Goal: Task Accomplishment & Management: Use online tool/utility

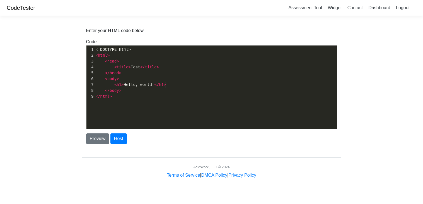
scroll to position [2, 0]
click at [173, 87] on pre "< h1 > Hello, world! </ h1 >" at bounding box center [216, 85] width 243 height 6
click at [117, 97] on pre "</ html >" at bounding box center [216, 97] width 243 height 6
type textarea "\"
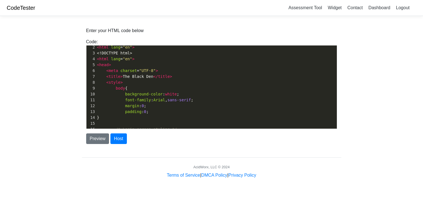
scroll to position [0, 0]
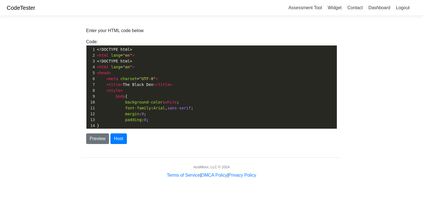
click at [160, 66] on pre "< html lang = "en" >" at bounding box center [216, 67] width 241 height 6
click at [113, 63] on span "<!DOCTYPE html>" at bounding box center [114, 61] width 35 height 4
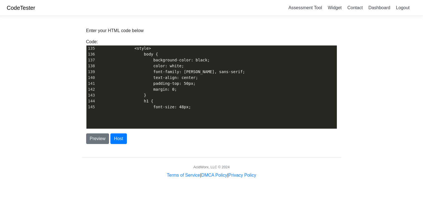
scroll to position [886, 0]
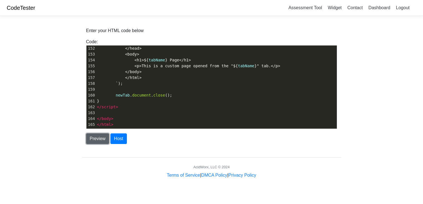
click at [100, 138] on button "Preview" at bounding box center [97, 138] width 23 height 11
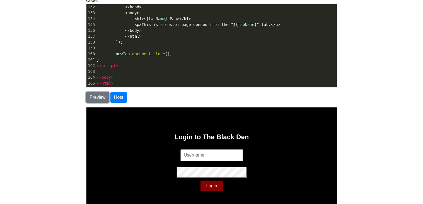
scroll to position [34, 0]
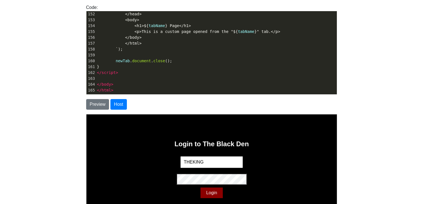
click at [235, 160] on input "THEKING" at bounding box center [211, 162] width 63 height 12
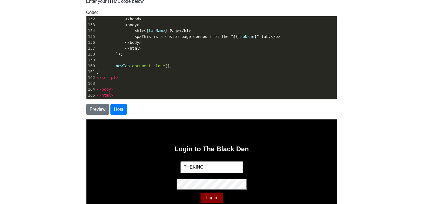
click at [235, 160] on div "Login to The Black Den THEKING Login" at bounding box center [211, 174] width 251 height 111
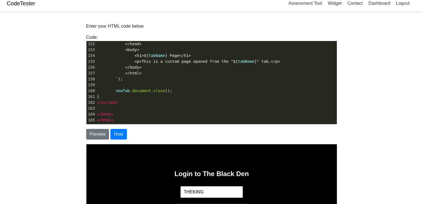
scroll to position [106, 0]
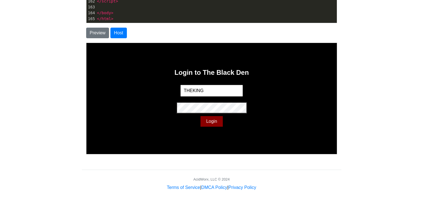
click at [210, 121] on button "Login" at bounding box center [211, 121] width 22 height 11
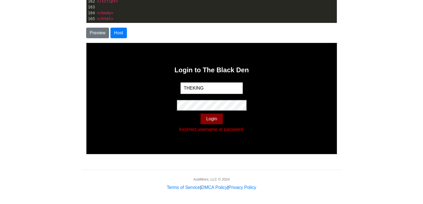
click at [210, 118] on button "Login" at bounding box center [211, 118] width 22 height 11
click at [209, 88] on input "THEKING" at bounding box center [211, 88] width 63 height 12
type input "T"
type input "user123"
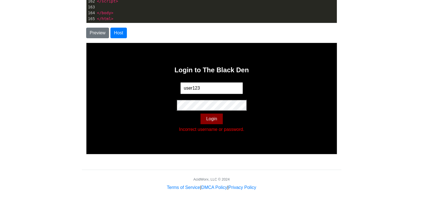
click at [155, 124] on div "Login to The Black Den user123 Login Incorrect username or password." at bounding box center [211, 98] width 251 height 111
click at [207, 117] on button "Login" at bounding box center [211, 118] width 22 height 11
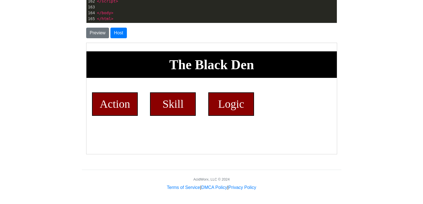
click at [107, 103] on div "Action" at bounding box center [115, 103] width 46 height 23
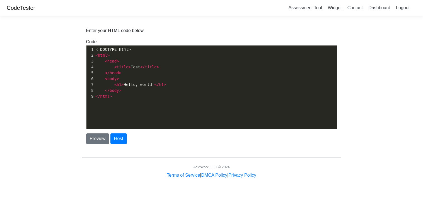
click at [211, 83] on pre "< h1 > Hello, world! </ h1 >" at bounding box center [216, 85] width 243 height 6
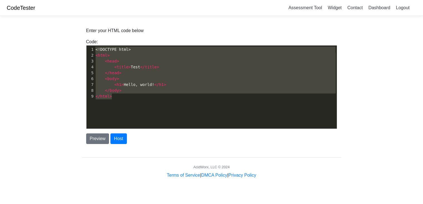
type textarea "\"
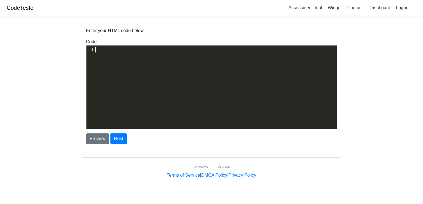
paste textarea
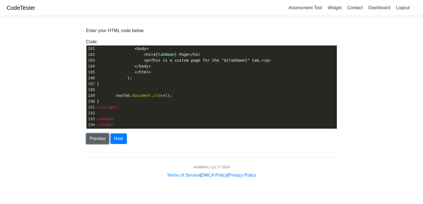
click at [100, 140] on button "Preview" at bounding box center [97, 138] width 23 height 11
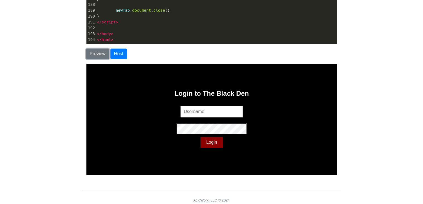
scroll to position [82, 0]
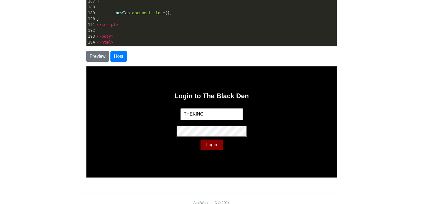
click at [211, 114] on input "THEKING" at bounding box center [211, 114] width 63 height 12
type input "T"
type input "user123"
click at [313, 93] on div "Login to The Black Den user123 Login" at bounding box center [211, 121] width 251 height 111
click at [214, 143] on button "Login" at bounding box center [211, 144] width 22 height 11
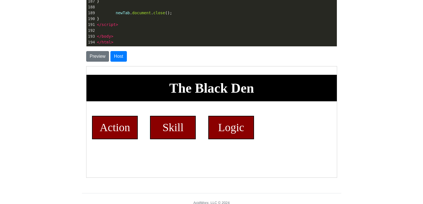
click at [231, 131] on div "Logic" at bounding box center [231, 127] width 46 height 23
click at [185, 128] on div "Skill" at bounding box center [173, 127] width 46 height 23
click at [127, 132] on div "Action" at bounding box center [115, 127] width 46 height 23
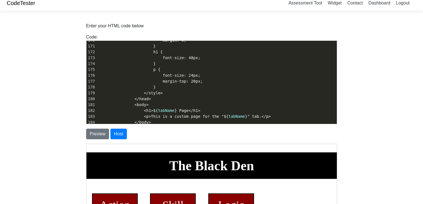
scroll to position [982, 0]
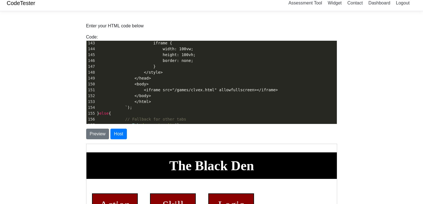
click at [181, 88] on span "<iframe src="/games/clvex.html" allowfullscreen></iframe>" at bounding box center [211, 90] width 134 height 4
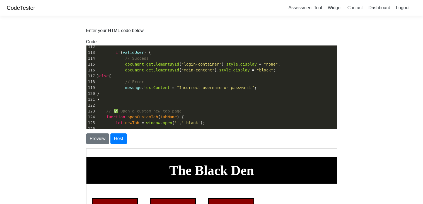
click at [221, 123] on pre "let newTab = window . open ( '' , '_blank' );" at bounding box center [216, 123] width 241 height 6
type textarea "<!DOCTYPE html> <html lang="en"> <head> <meta charset="UTF-8"> <title>The Black…"
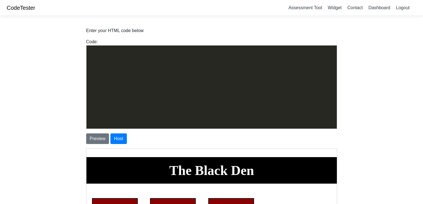
scroll to position [1519, 0]
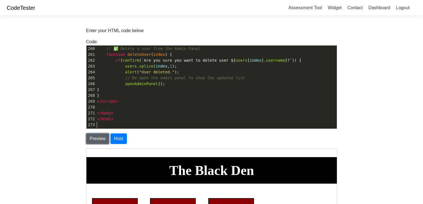
click at [93, 138] on button "Preview" at bounding box center [97, 138] width 23 height 11
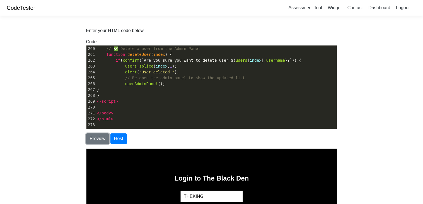
scroll to position [1519, 0]
click at [226, 195] on input "THEKING" at bounding box center [211, 196] width 63 height 12
type input "T"
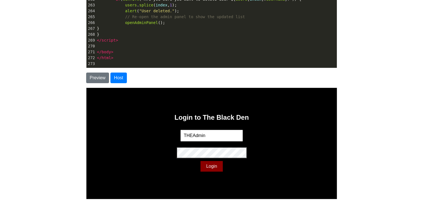
scroll to position [75, 0]
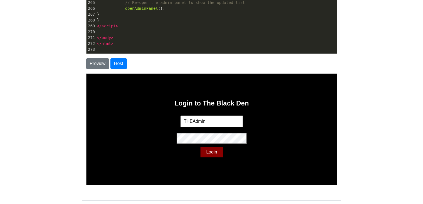
type input "THEAdmin"
click at [264, 109] on div "Login to The Black Den THEAdmin Login" at bounding box center [211, 128] width 251 height 111
click at [217, 150] on button "Login" at bounding box center [211, 152] width 22 height 11
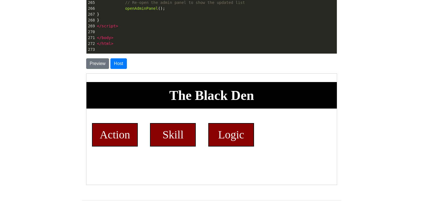
click at [109, 138] on div "Action" at bounding box center [115, 134] width 46 height 23
click at [191, 146] on div "Skill" at bounding box center [173, 134] width 46 height 23
click at [226, 152] on div "The Black Den Action Skill Logic Admin Panel" at bounding box center [211, 117] width 251 height 70
click at [227, 145] on div "Logic" at bounding box center [231, 134] width 46 height 23
click at [112, 146] on div "Action" at bounding box center [115, 134] width 46 height 23
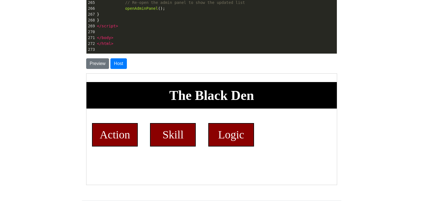
click at [134, 101] on h1 "The Black Den" at bounding box center [211, 95] width 251 height 27
click at [145, 39] on pre "</ body >" at bounding box center [216, 38] width 241 height 6
type textarea "<!DOCTYPE html> <html lang="en"> <head> <meta charset="UTF-8"> <title>The Black…"
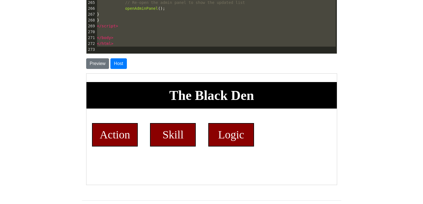
paste textarea
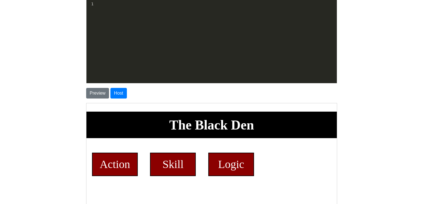
scroll to position [1519, 0]
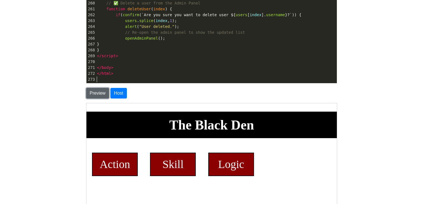
click at [100, 93] on button "Preview" at bounding box center [97, 93] width 23 height 11
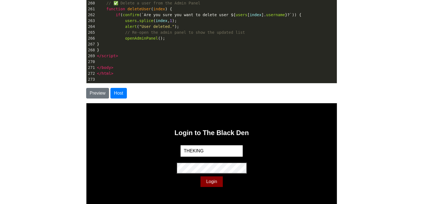
click at [200, 151] on input "THEKING" at bounding box center [211, 151] width 63 height 12
type input "THEAdmin"
click at [214, 181] on button "Login" at bounding box center [211, 181] width 22 height 11
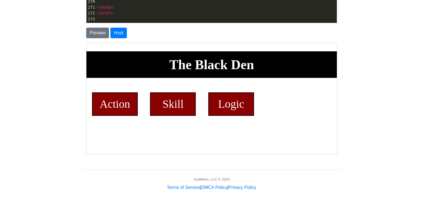
scroll to position [101, 0]
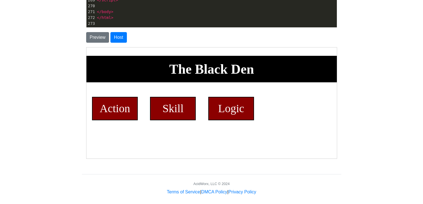
click at [134, 126] on html "Login to The Black Den THEAdmin Login The Black Den Action Skill Logic Admin Pa…" at bounding box center [211, 86] width 251 height 78
click at [90, 126] on html "Login to The Black Den THEAdmin Login The Black Den Action Skill Logic Admin Pa…" at bounding box center [211, 86] width 251 height 78
click at [89, 88] on div "The Black Den Action Skill Logic Admin Panel" at bounding box center [211, 91] width 251 height 70
click at [95, 52] on html "Login to The Black Den THEAdmin Login The Black Den Action Skill Logic Admin Pa…" at bounding box center [211, 86] width 251 height 78
click at [280, 116] on div "The Black Den Action Skill Logic Admin Panel" at bounding box center [211, 91] width 251 height 70
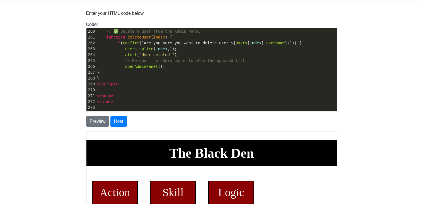
scroll to position [19, 0]
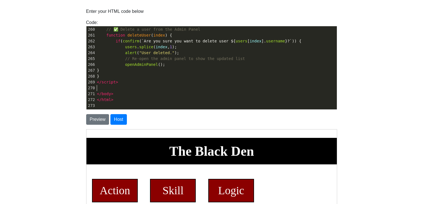
click at [225, 88] on pre "​" at bounding box center [216, 88] width 241 height 6
type textarea "<!DOCTYPE html> <html lang="en"> <head> <meta charset="UTF-8"> <title>The Black…"
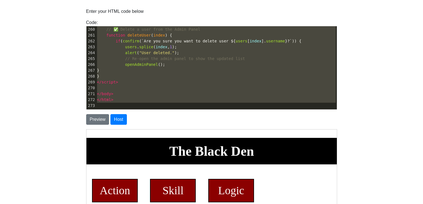
click at [236, 106] on pre "​" at bounding box center [216, 106] width 241 height 6
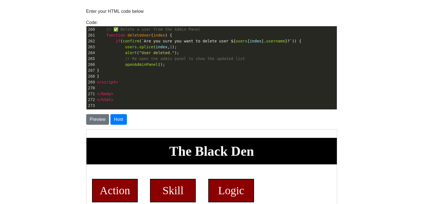
type textarea "<!DOCTYPE html> <html lang="en"> <head> <meta charset="UTF-8"> <title>The Black…"
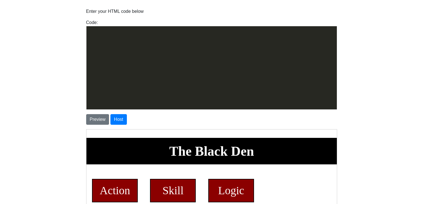
scroll to position [1584, 0]
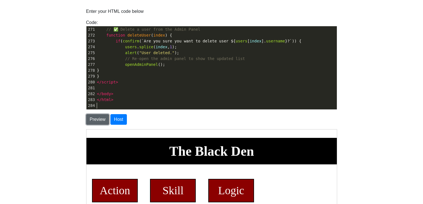
click at [97, 118] on button "Preview" at bounding box center [97, 119] width 23 height 11
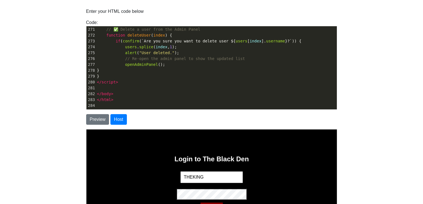
click at [215, 175] on input "THEKING" at bounding box center [211, 177] width 63 height 12
type input "THEAdmin"
click at [307, 156] on div "Login to The Black Den THEAdmin Login" at bounding box center [211, 184] width 251 height 111
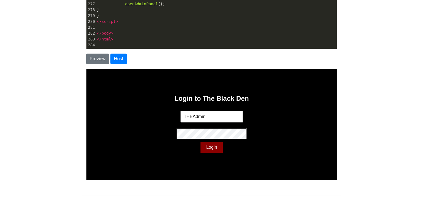
scroll to position [81, 0]
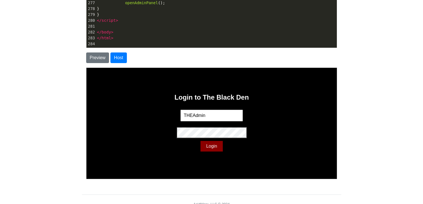
click at [216, 146] on button "Login" at bounding box center [211, 146] width 22 height 11
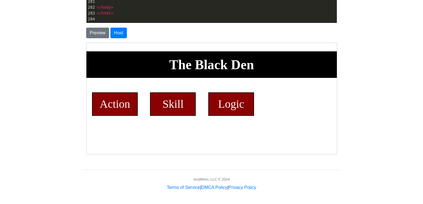
scroll to position [104, 0]
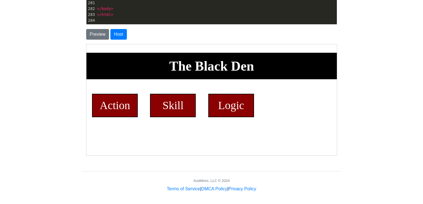
click at [221, 104] on div "Logic" at bounding box center [231, 105] width 46 height 23
click at [196, 79] on h1 "The Black Den" at bounding box center [211, 65] width 251 height 27
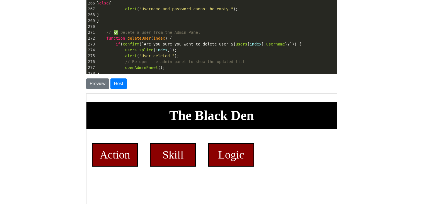
scroll to position [52, 0]
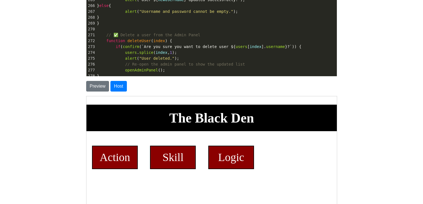
click at [191, 39] on pre "function deleteUser ( index ) {" at bounding box center [216, 41] width 241 height 6
type textarea "<!DOCTYPE html> <html lang="en"> <head> <meta charset="UTF-8"> <title>The Black…"
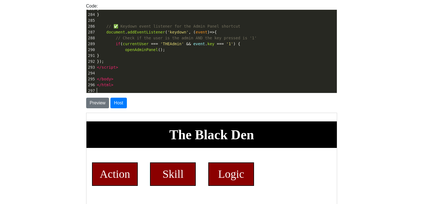
scroll to position [34, 0]
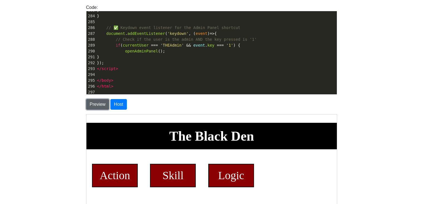
click at [101, 104] on button "Preview" at bounding box center [97, 104] width 23 height 11
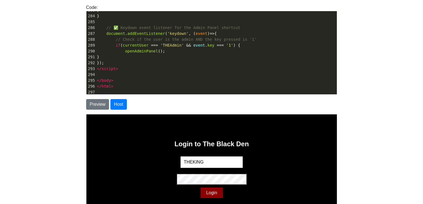
click at [210, 160] on input "THEKING" at bounding box center [211, 162] width 63 height 12
type input "THEAdmin"
click at [209, 193] on button "Login" at bounding box center [211, 192] width 22 height 11
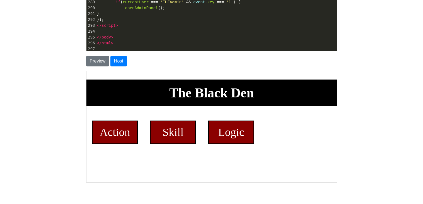
scroll to position [75, 0]
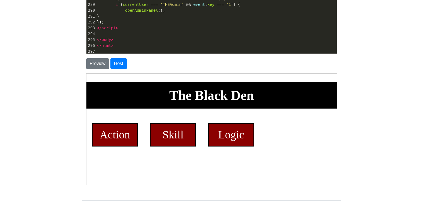
click at [317, 99] on h1 "The Black Den" at bounding box center [211, 95] width 251 height 27
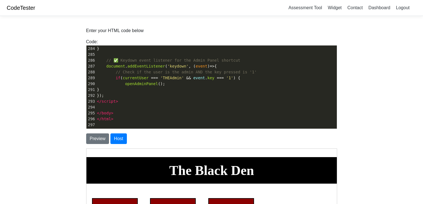
scroll to position [106, 0]
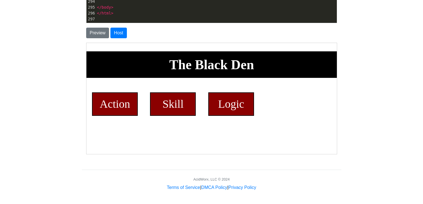
click at [183, 116] on div "Skill" at bounding box center [173, 103] width 46 height 23
click at [103, 110] on div "Action" at bounding box center [115, 103] width 46 height 23
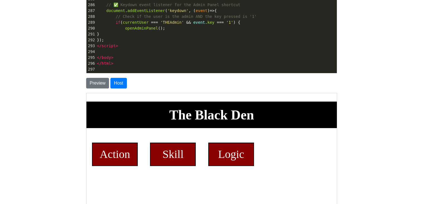
scroll to position [55, 0]
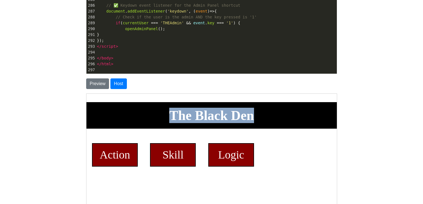
drag, startPoint x: 255, startPoint y: 119, endPoint x: 148, endPoint y: 130, distance: 107.5
click at [148, 128] on h1 "The Black Den" at bounding box center [211, 115] width 251 height 27
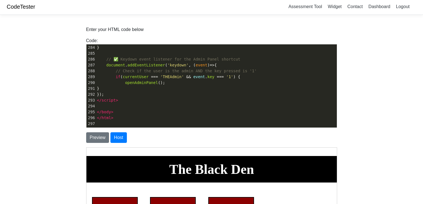
scroll to position [3, 0]
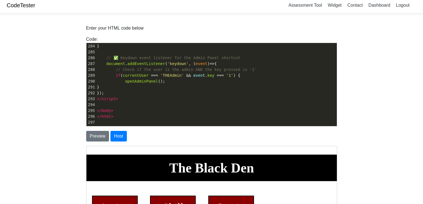
click at [235, 76] on span "if ( currentUser === 'THEAdmin' && event . key === '1' ) {" at bounding box center [168, 75] width 143 height 4
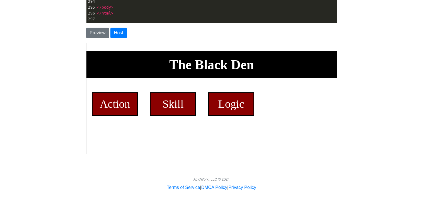
click at [281, 107] on div "The Black Den Action Skill Logic Admin Panel" at bounding box center [211, 86] width 251 height 70
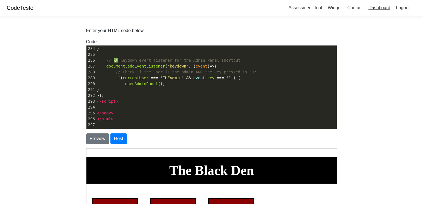
click at [371, 7] on link "Dashboard" at bounding box center [380, 7] width 26 height 9
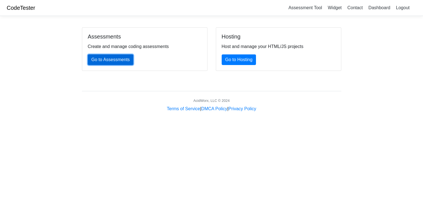
click at [100, 62] on link "Go to Assessments" at bounding box center [111, 59] width 46 height 11
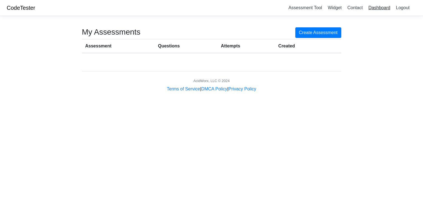
click at [380, 8] on link "Dashboard" at bounding box center [380, 7] width 26 height 9
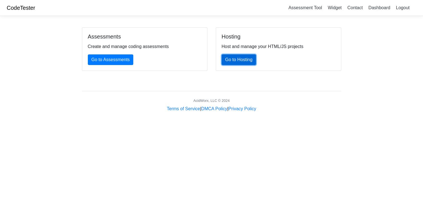
click at [233, 62] on link "Go to Hosting" at bounding box center [239, 59] width 35 height 11
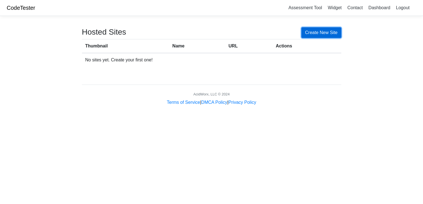
click at [316, 33] on link "Create New Site" at bounding box center [322, 32] width 40 height 11
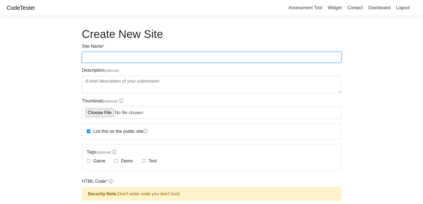
click at [245, 54] on input "Site Name *" at bounding box center [212, 57] width 260 height 11
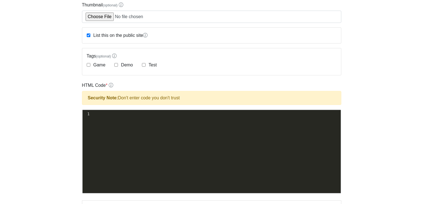
scroll to position [93, 0]
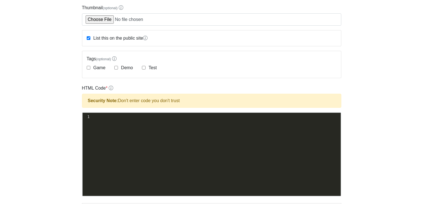
type input "gfcchgvjbhknm.,/."
click at [226, 145] on div "xxxxxxxxxx 1 ​" at bounding box center [216, 159] width 267 height 92
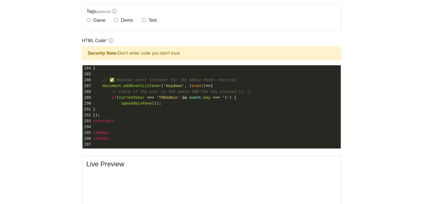
scroll to position [139, 0]
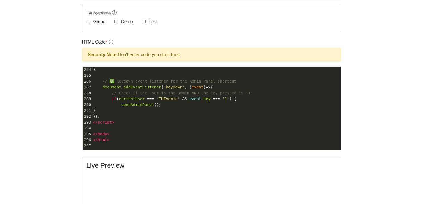
click at [167, 107] on pre "openAdminPanel ();" at bounding box center [216, 105] width 249 height 6
type textarea "openAdminPanel();"
click at [167, 107] on pre "openAdminPanel ();" at bounding box center [216, 105] width 249 height 6
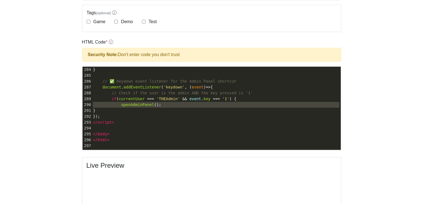
click at [167, 107] on pre "openAdminPanel ();" at bounding box center [216, 105] width 249 height 6
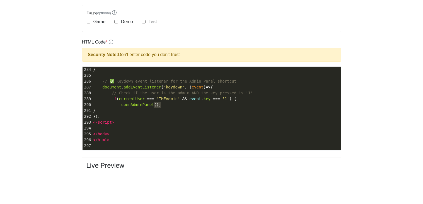
click at [167, 107] on pre "openAdminPanel ();" at bounding box center [216, 105] width 249 height 6
type textarea "openAdminPanel();"
click at [167, 107] on pre "openAdminPanel ();" at bounding box center [216, 105] width 249 height 6
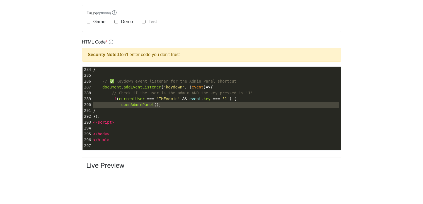
click at [167, 107] on pre "openAdminPanel ();" at bounding box center [216, 105] width 249 height 6
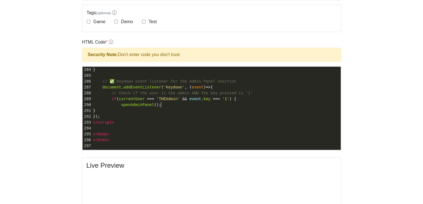
click at [167, 107] on pre "openAdminPanel ();" at bounding box center [216, 105] width 249 height 6
type textarea "();"
click at [174, 108] on pre "}" at bounding box center [216, 111] width 249 height 6
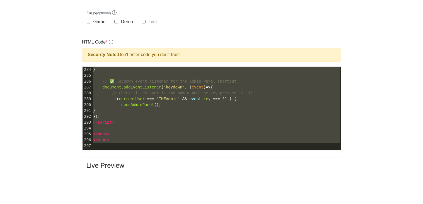
type textarea "<!DOCTYPE html> <html lang="en"> <head> <meta charset="UTF-8"> <title>The Black…"
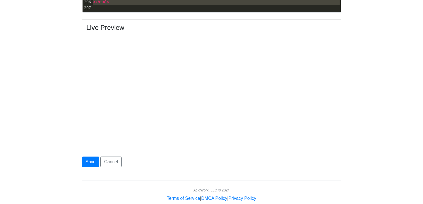
scroll to position [288, 0]
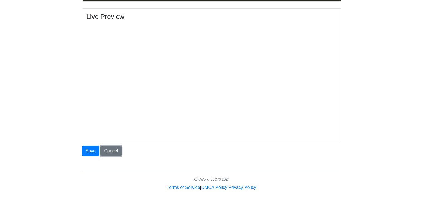
click at [110, 148] on link "Cancel" at bounding box center [110, 151] width 21 height 11
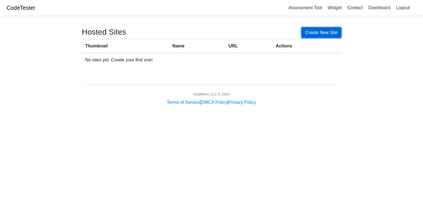
click at [322, 37] on link "Create New Site" at bounding box center [322, 32] width 40 height 11
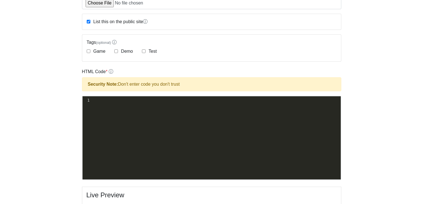
scroll to position [129, 0]
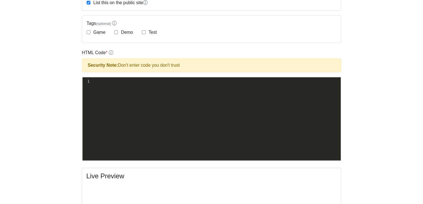
click at [107, 87] on div "xxxxxxxxxx 1 ​" at bounding box center [216, 123] width 267 height 92
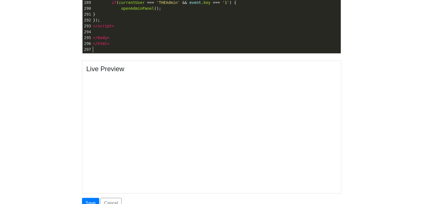
scroll to position [284, 0]
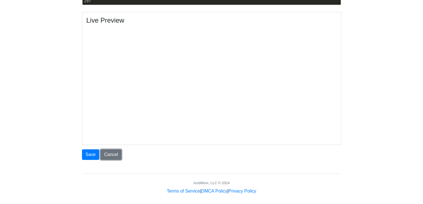
click at [107, 157] on link "Cancel" at bounding box center [110, 154] width 21 height 11
